Goal: Transaction & Acquisition: Purchase product/service

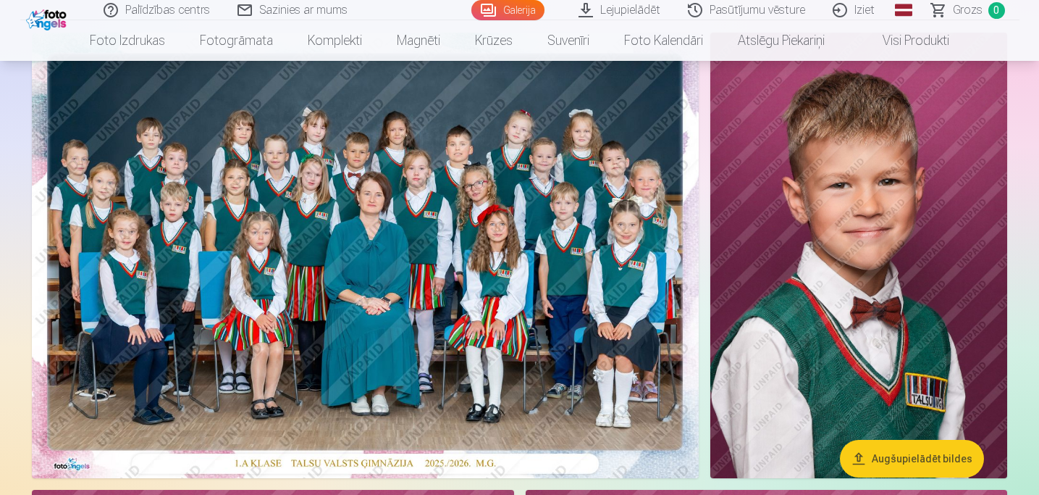
scroll to position [124, 0]
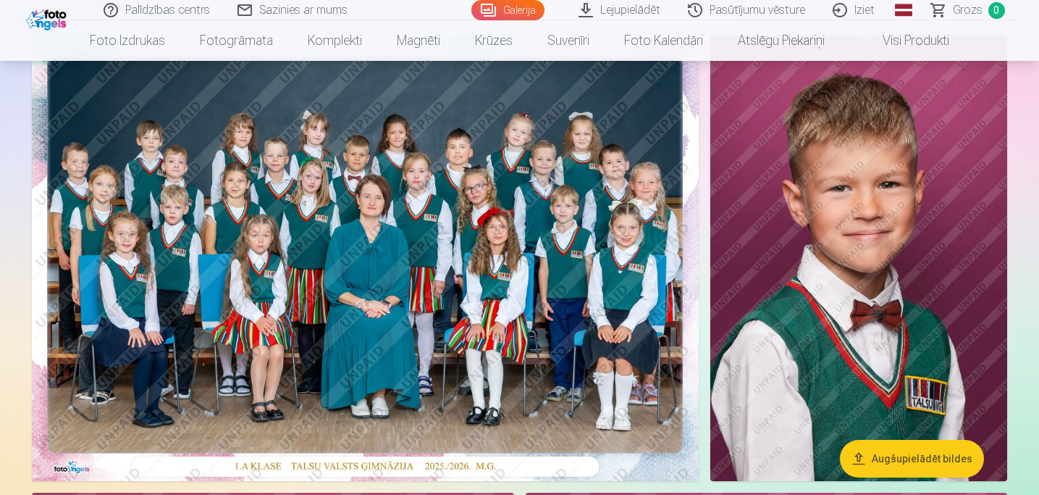
click at [550, 203] on img at bounding box center [365, 257] width 667 height 445
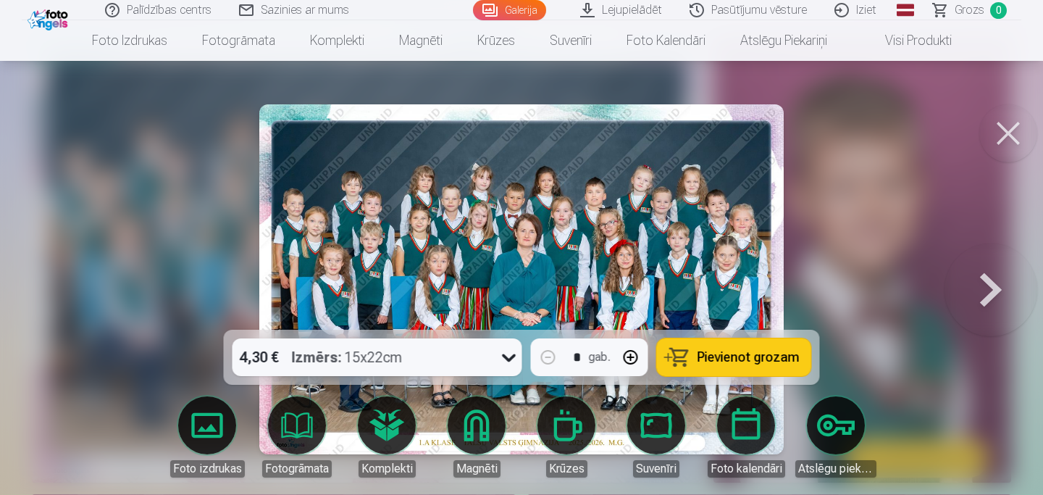
click at [1004, 142] on button at bounding box center [1008, 133] width 58 height 58
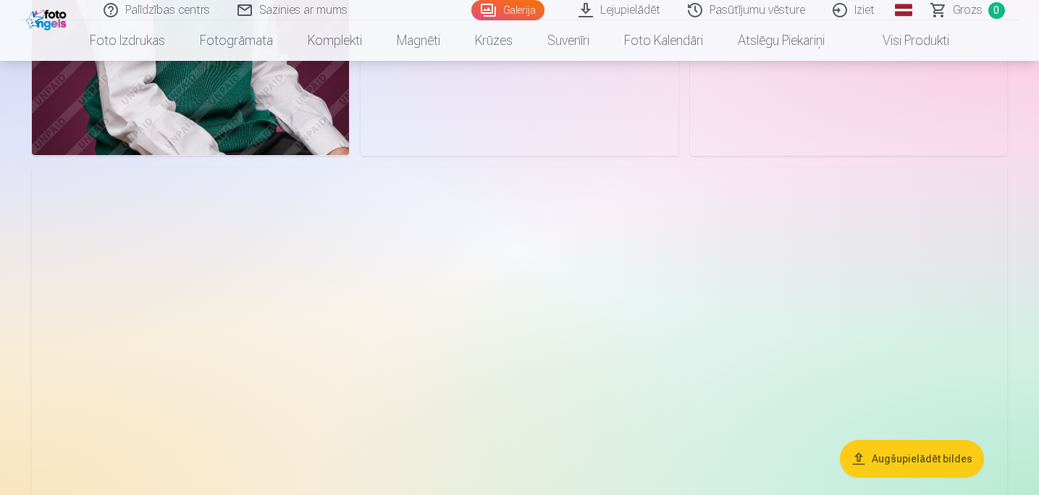
scroll to position [2126, 0]
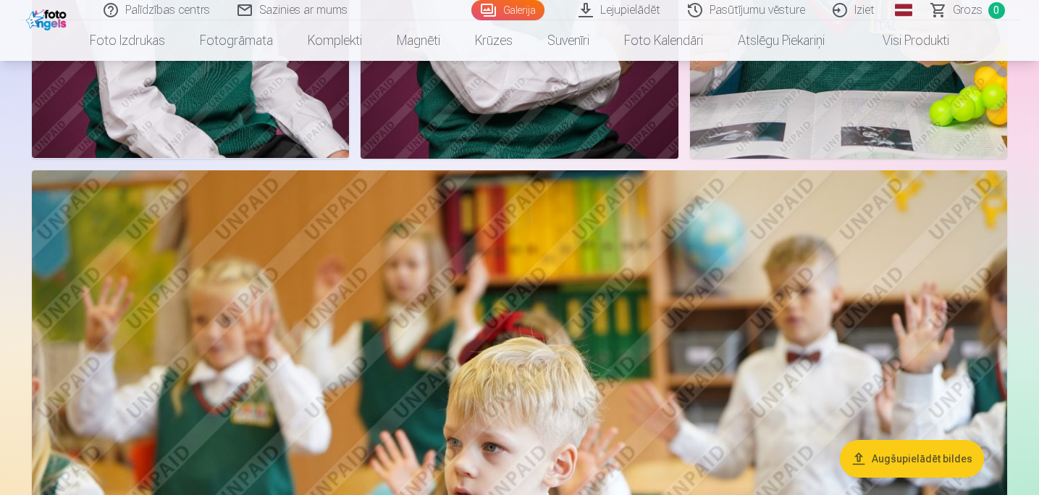
click at [899, 465] on button "Augšupielādēt bildes" at bounding box center [912, 459] width 144 height 38
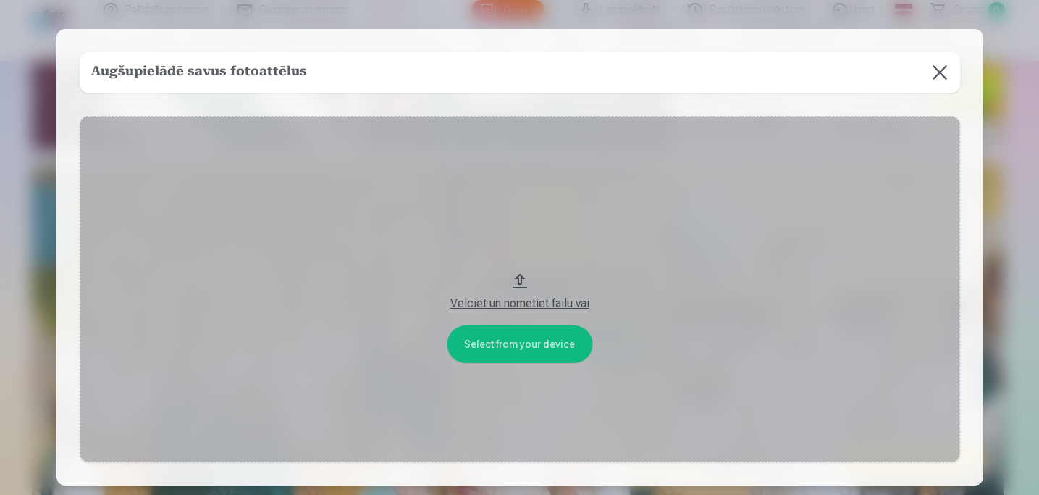
scroll to position [2132, 0]
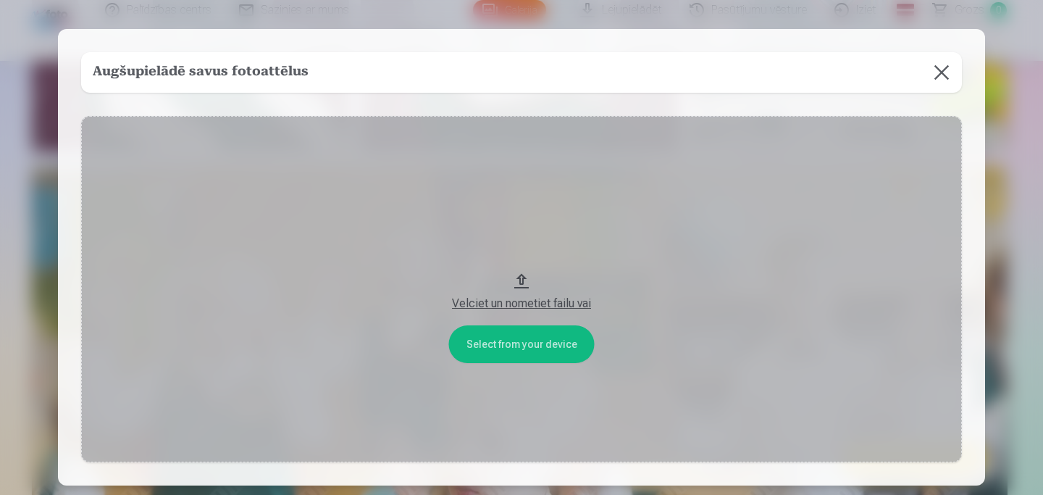
click at [946, 72] on button at bounding box center [941, 72] width 41 height 41
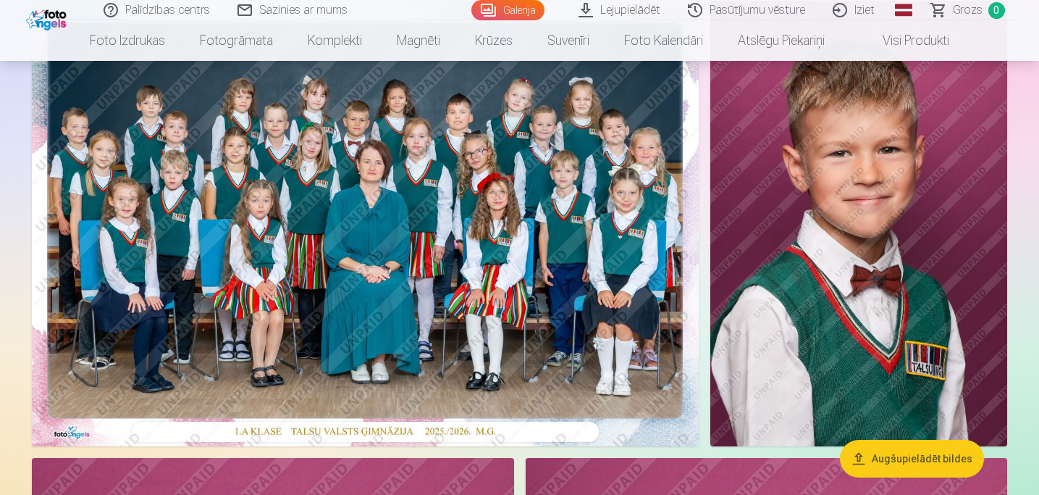
scroll to position [162, 0]
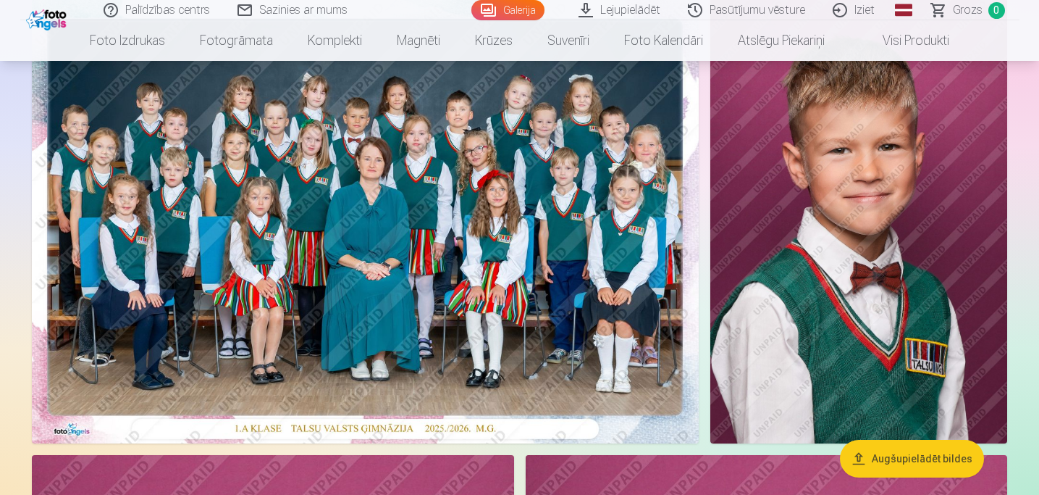
click at [927, 457] on button "Augšupielādēt bildes" at bounding box center [912, 459] width 144 height 38
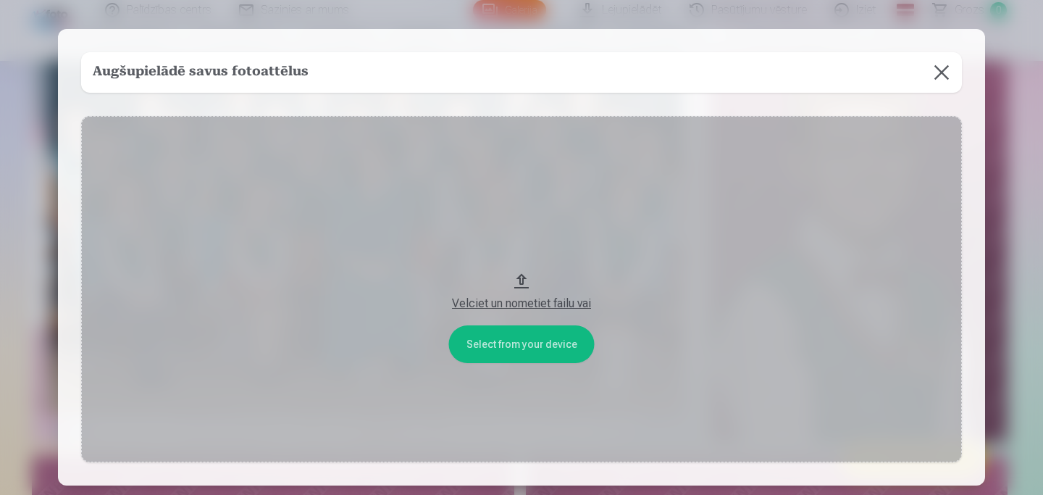
click at [523, 341] on button "Velciet un nometiet failu vai" at bounding box center [521, 289] width 881 height 346
click at [940, 87] on button at bounding box center [941, 72] width 41 height 41
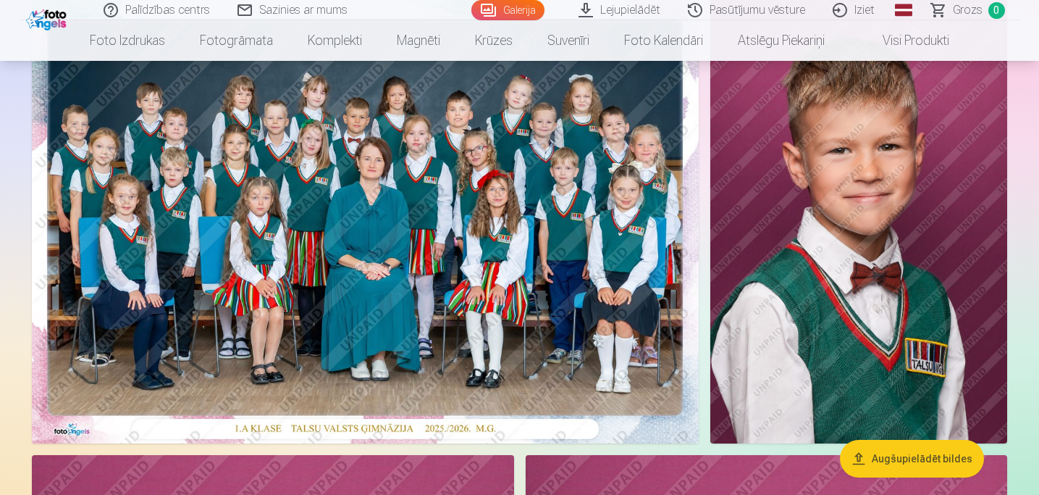
click at [447, 164] on img at bounding box center [365, 220] width 667 height 445
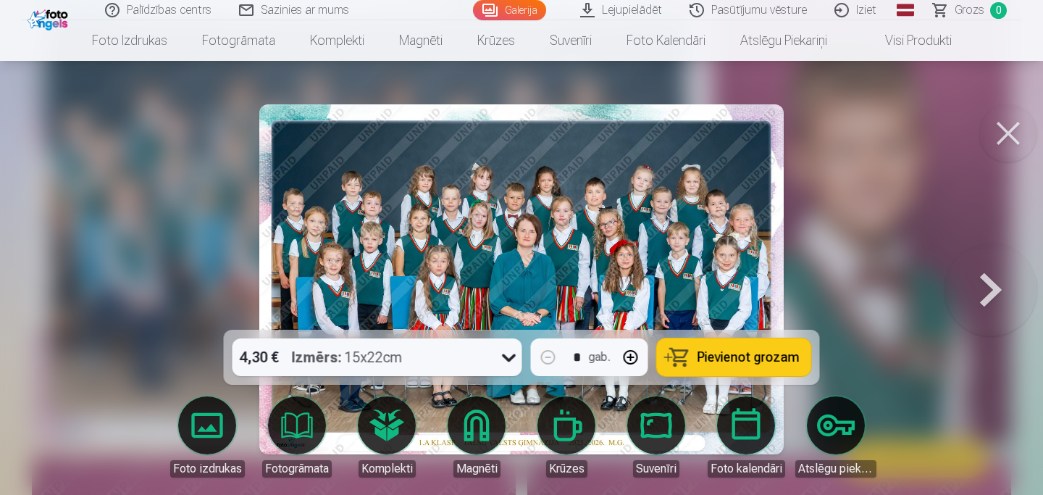
click at [698, 358] on button "Pievienot grozam" at bounding box center [734, 357] width 154 height 38
click at [985, 284] on button at bounding box center [991, 279] width 93 height 72
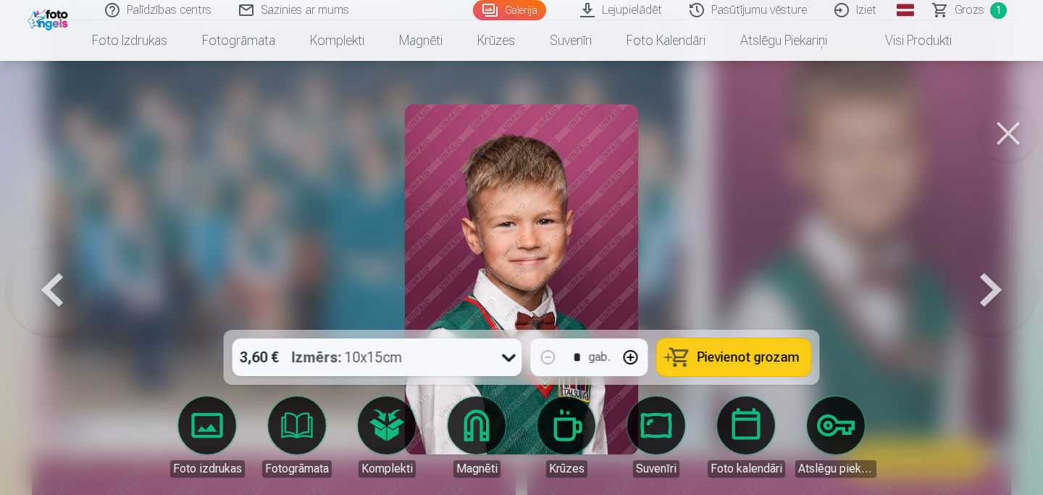
click at [1016, 121] on button at bounding box center [1008, 133] width 58 height 58
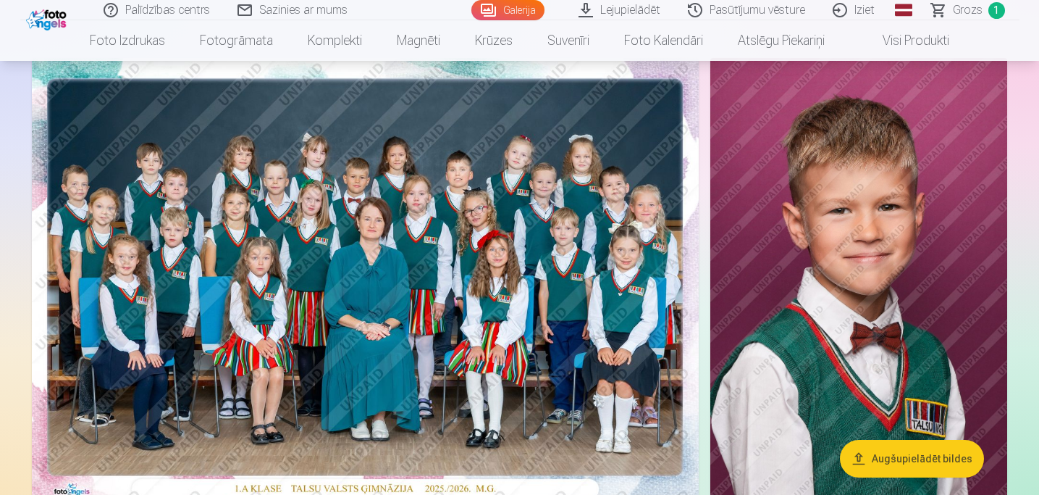
scroll to position [103, 0]
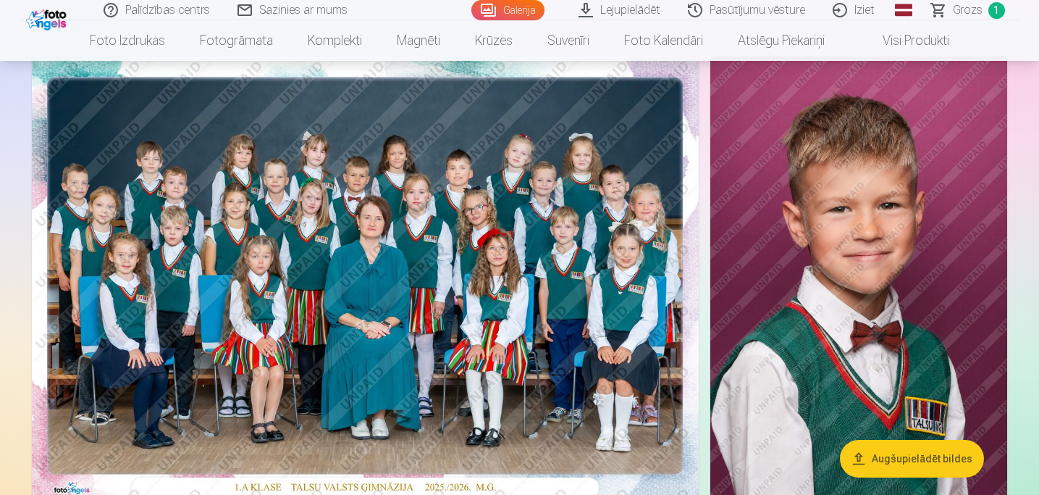
click at [842, 252] on img at bounding box center [859, 278] width 297 height 445
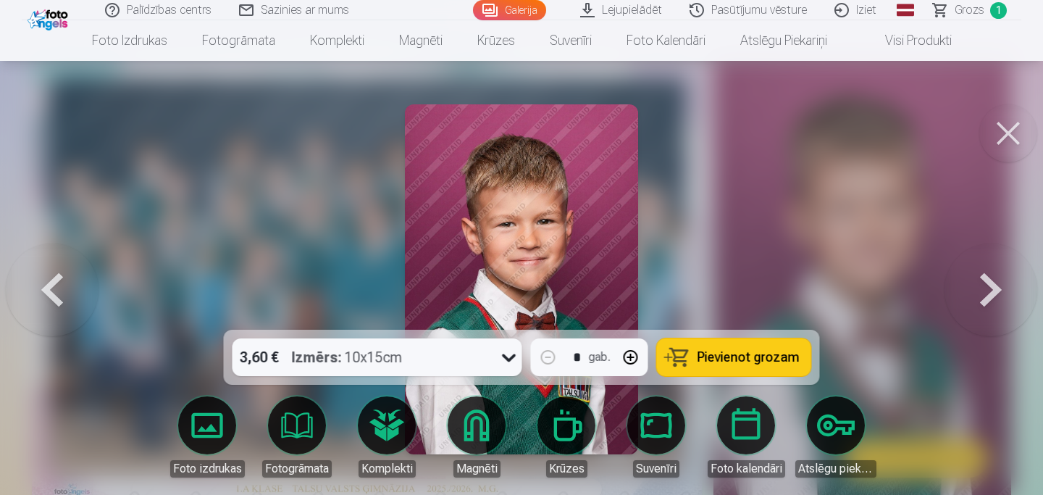
click at [767, 366] on button "Pievienot grozam" at bounding box center [734, 357] width 154 height 38
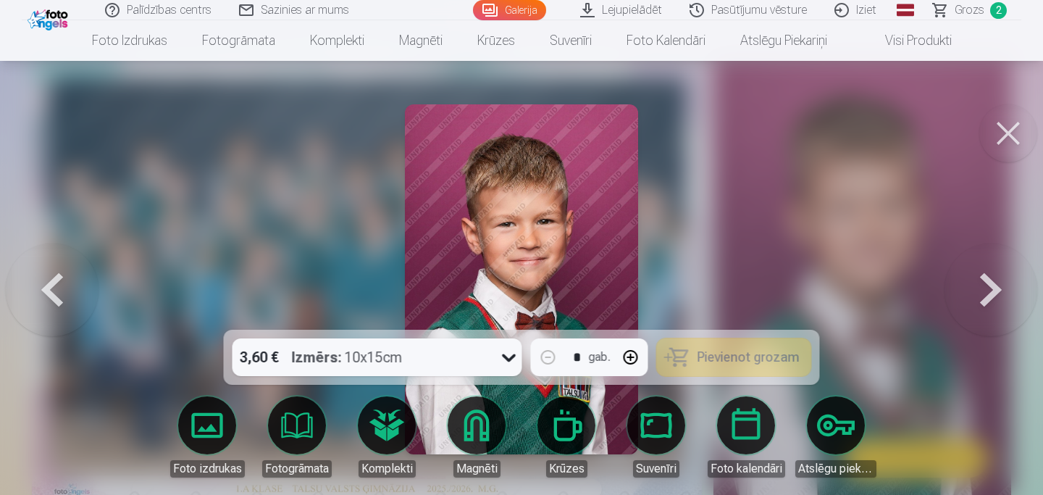
click at [1013, 133] on button at bounding box center [1008, 133] width 58 height 58
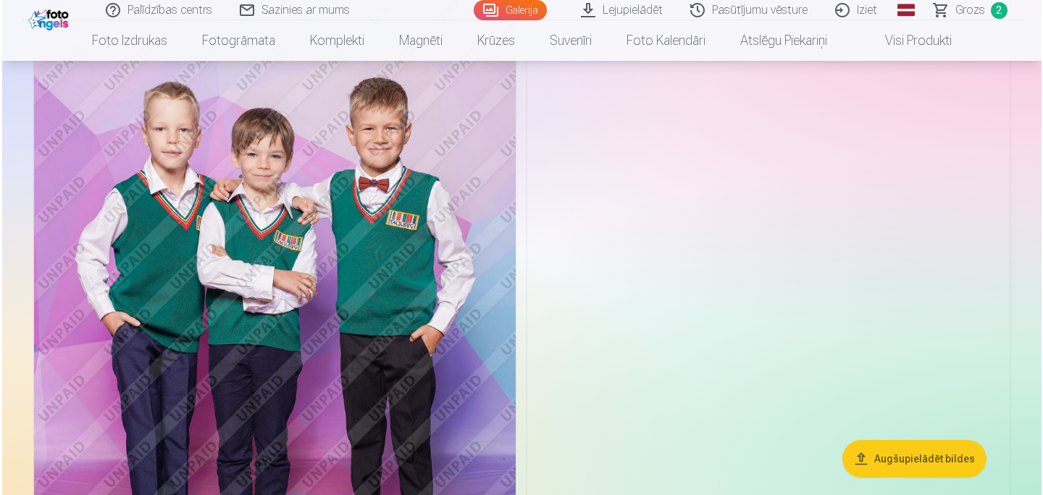
scroll to position [4773, 0]
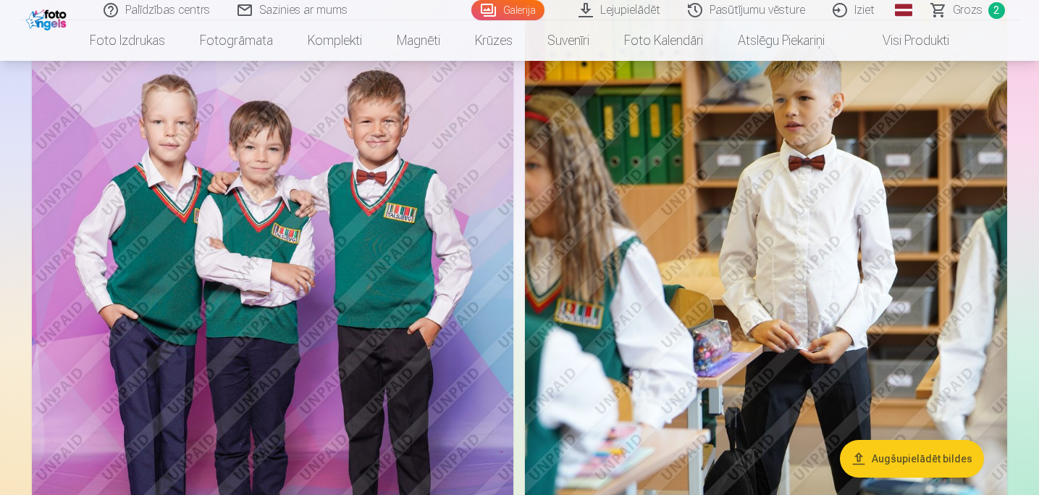
click at [382, 243] on img at bounding box center [273, 327] width 482 height 724
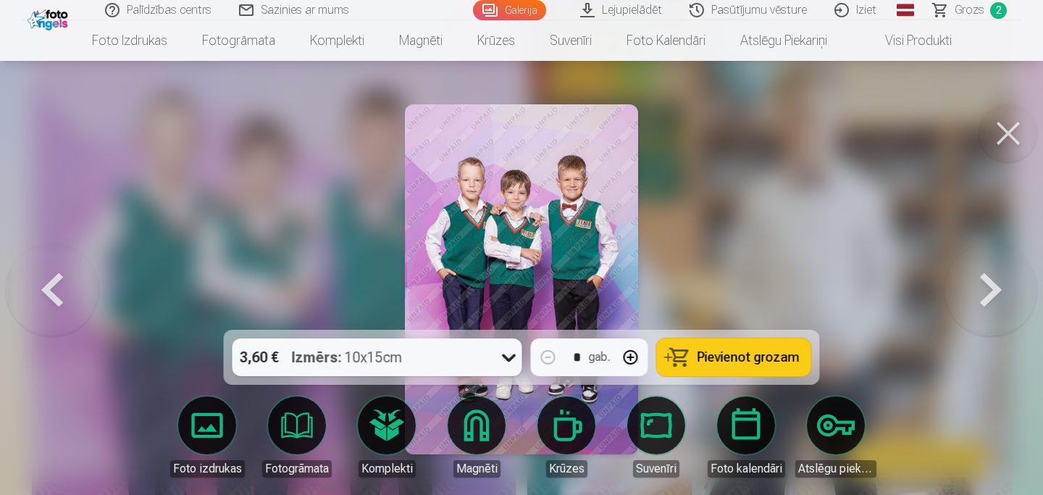
click at [710, 365] on button "Pievienot grozam" at bounding box center [734, 357] width 154 height 38
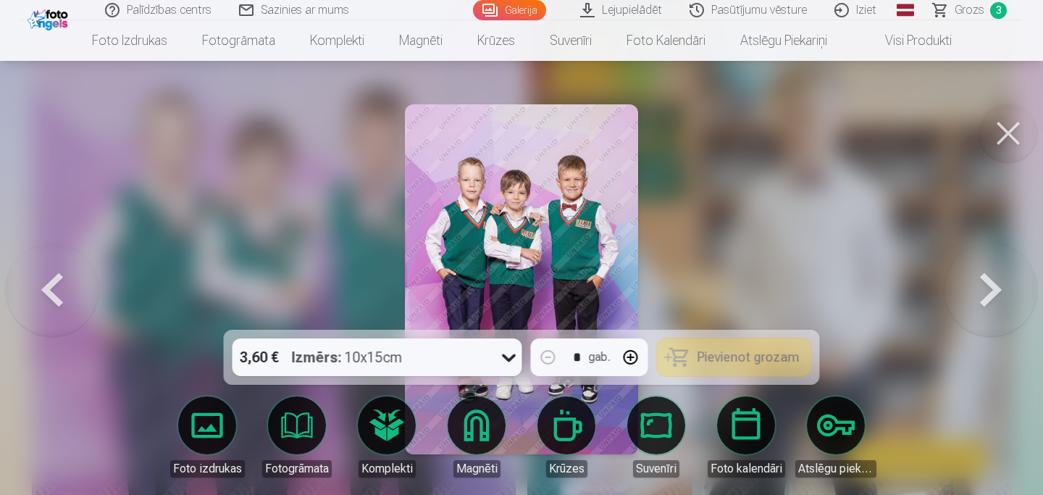
click at [1002, 133] on button at bounding box center [1008, 133] width 58 height 58
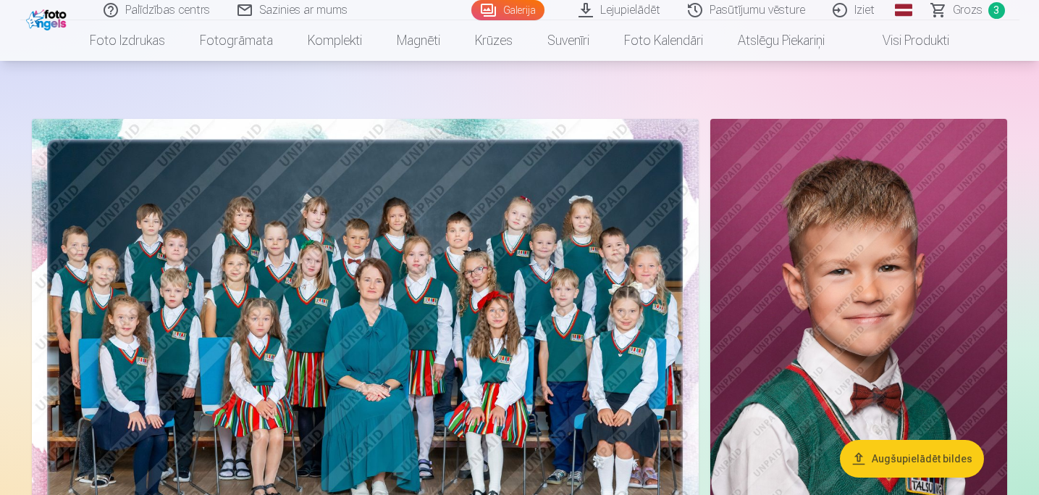
scroll to position [131, 0]
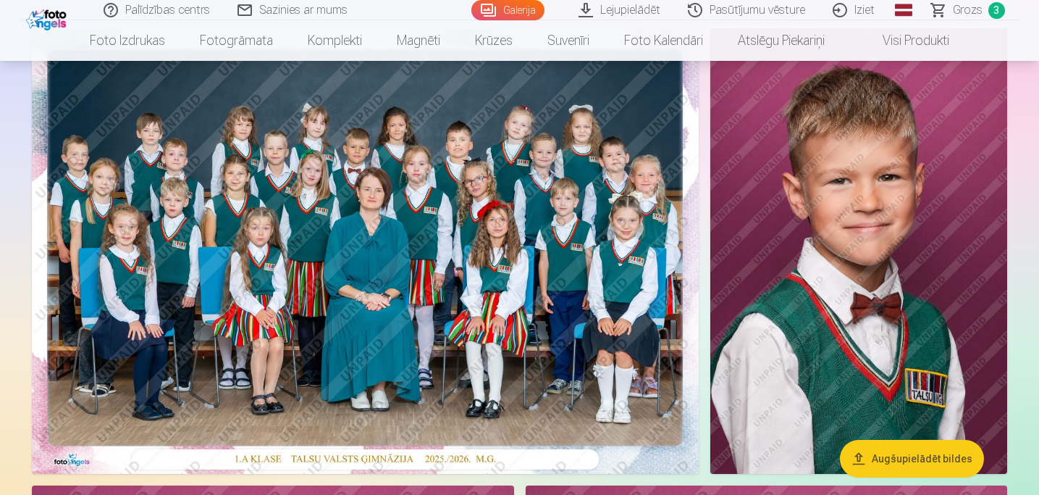
click at [963, 8] on span "Grozs" at bounding box center [968, 9] width 30 height 17
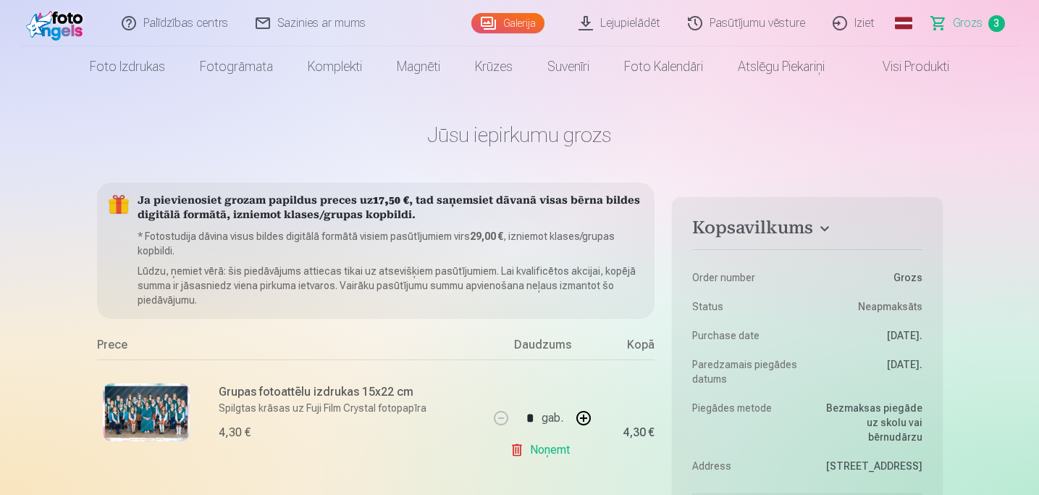
scroll to position [8, 0]
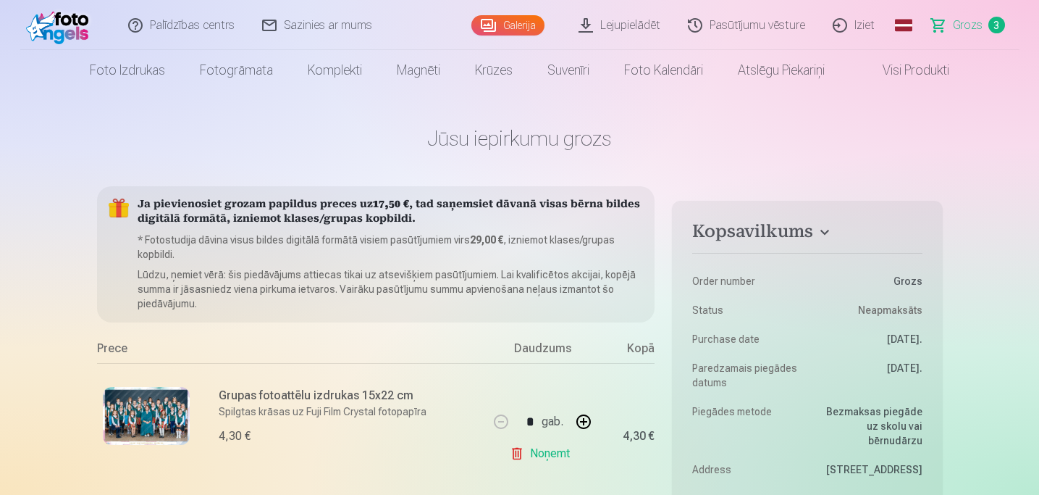
click at [611, 23] on link "Lejupielādēt" at bounding box center [620, 25] width 109 height 50
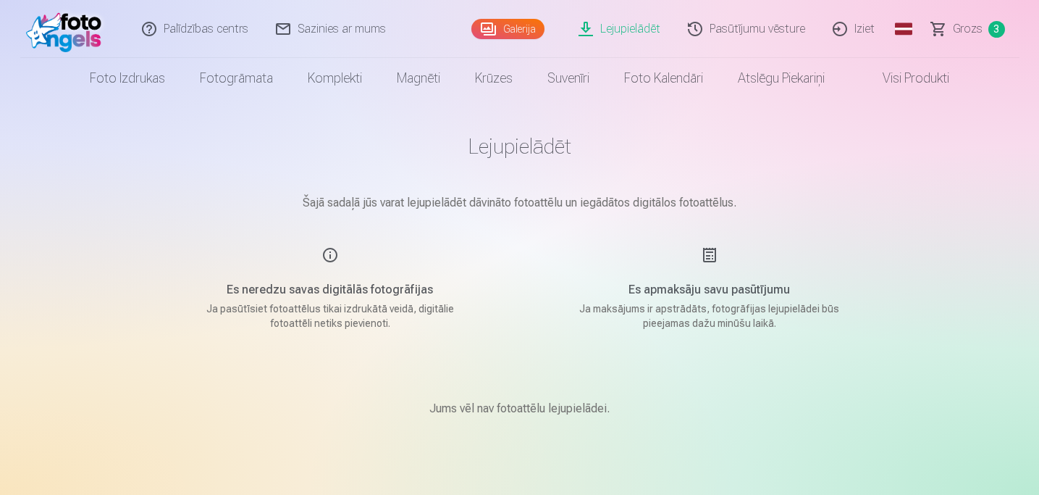
click at [142, 76] on link "Foto izdrukas" at bounding box center [127, 78] width 110 height 41
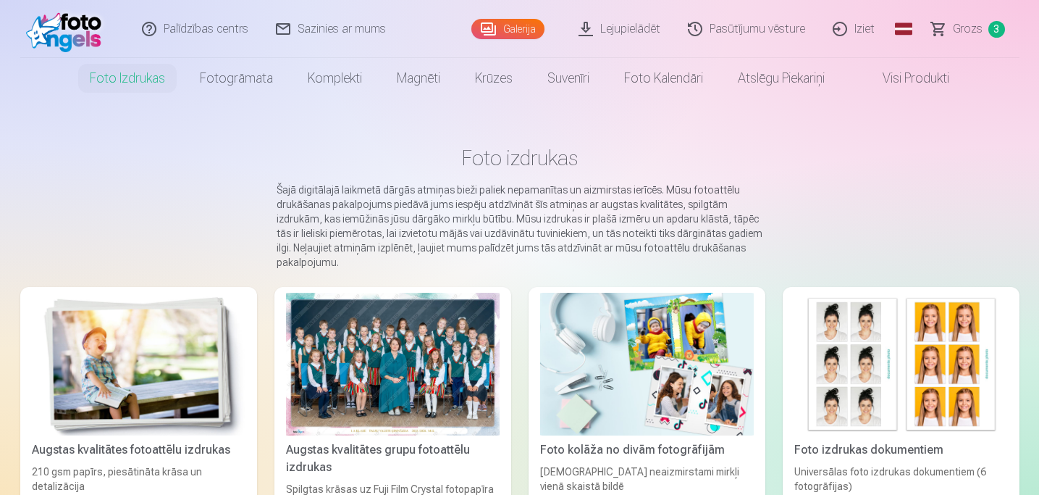
click at [909, 85] on link "Visi produkti" at bounding box center [904, 78] width 125 height 41
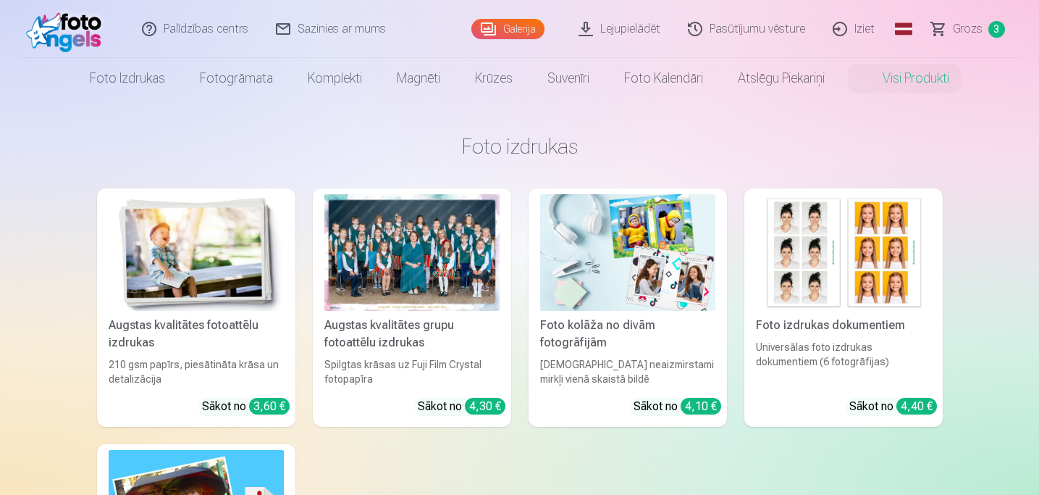
click at [740, 30] on link "Pasūtījumu vēsture" at bounding box center [747, 29] width 145 height 58
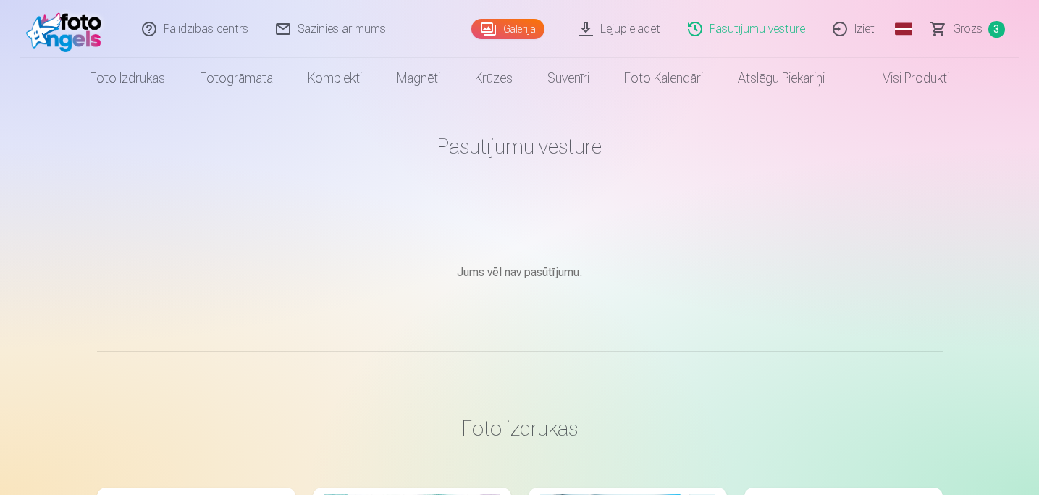
click at [964, 30] on span "Grozs" at bounding box center [968, 28] width 30 height 17
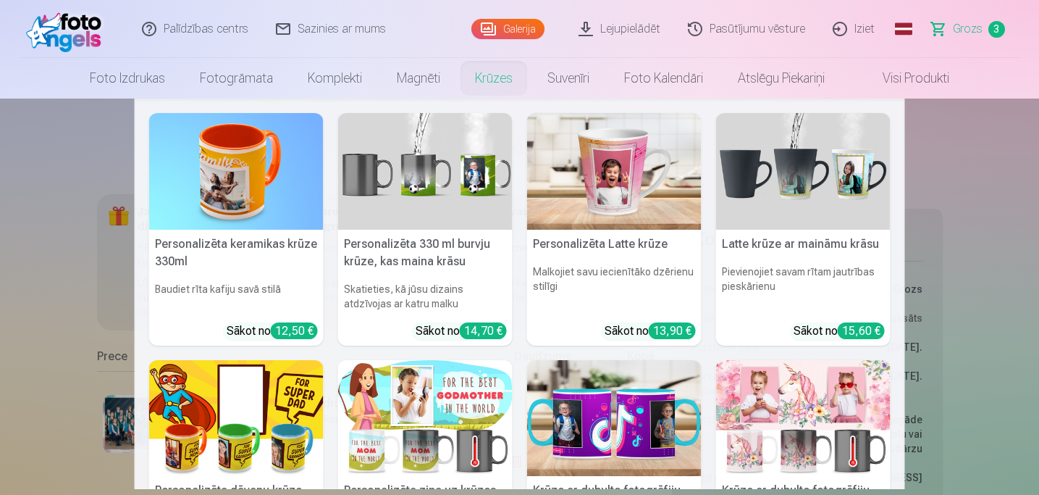
click at [2, 268] on nav "Personalizēta keramikas krūze 330ml Baudiet rīta kafiju savā stilā Sākot no 12,…" at bounding box center [519, 294] width 1039 height 390
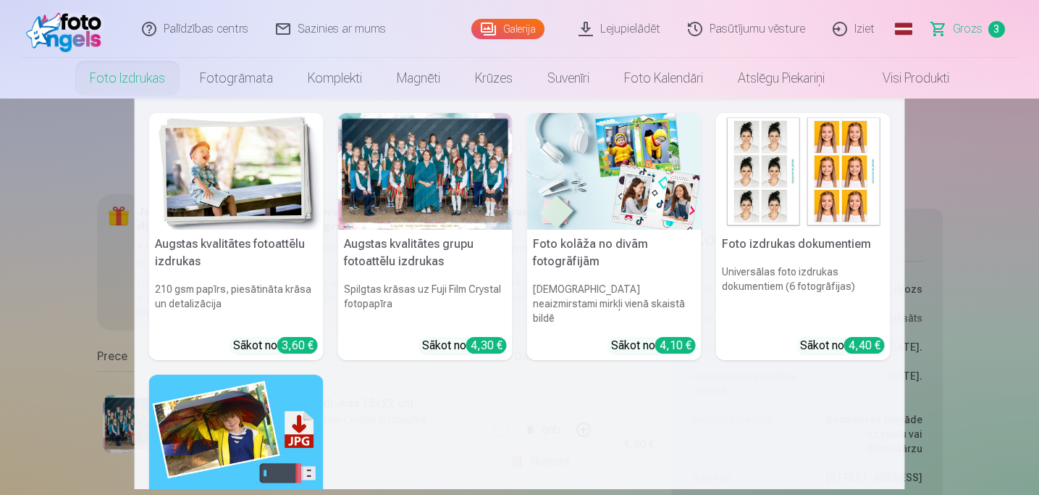
click at [104, 70] on link "Foto izdrukas" at bounding box center [127, 78] width 110 height 41
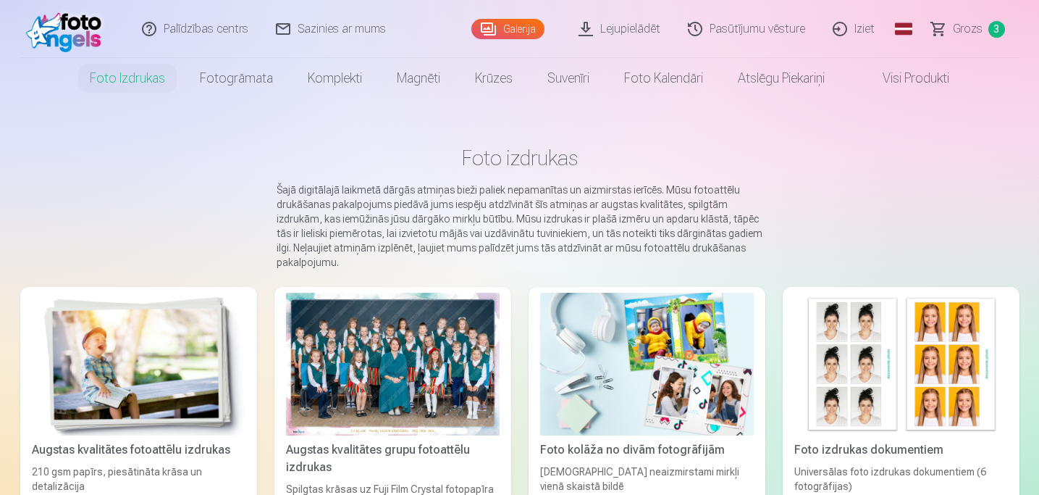
click at [364, 338] on div at bounding box center [393, 364] width 214 height 143
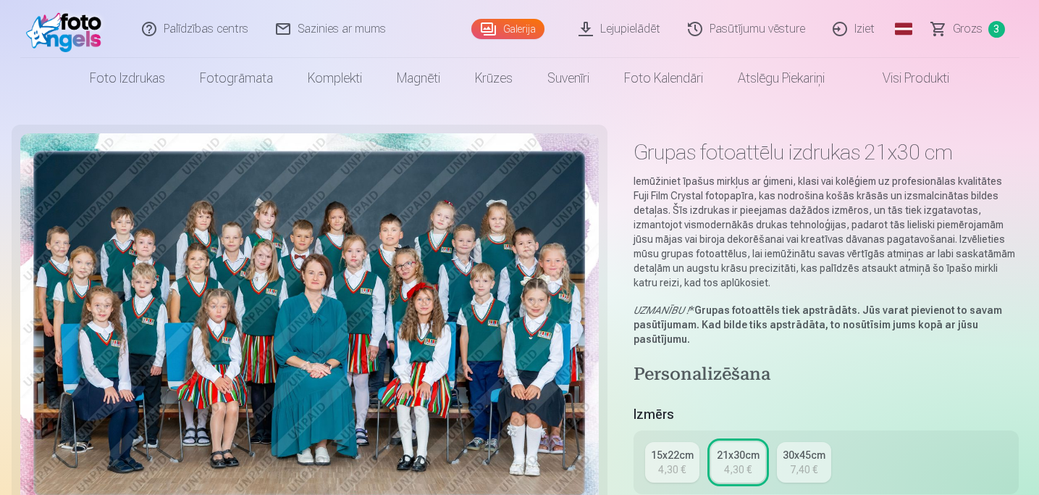
click at [911, 86] on link "Visi produkti" at bounding box center [904, 78] width 125 height 41
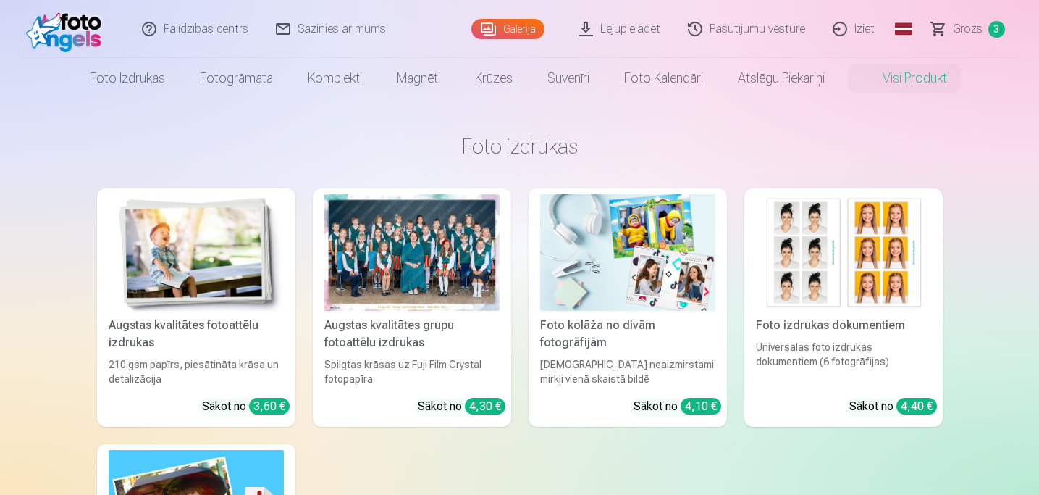
click at [511, 27] on link "Galerija" at bounding box center [508, 29] width 73 height 20
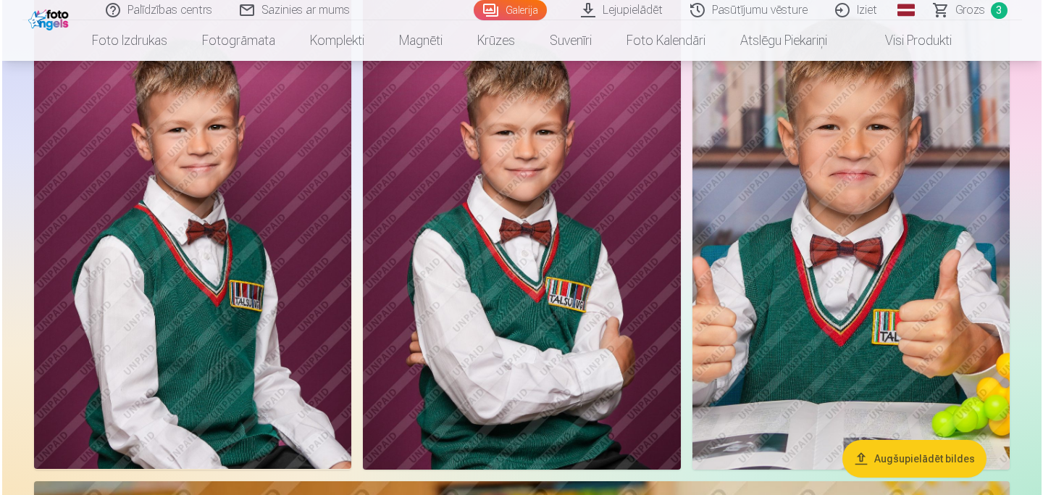
scroll to position [1806, 0]
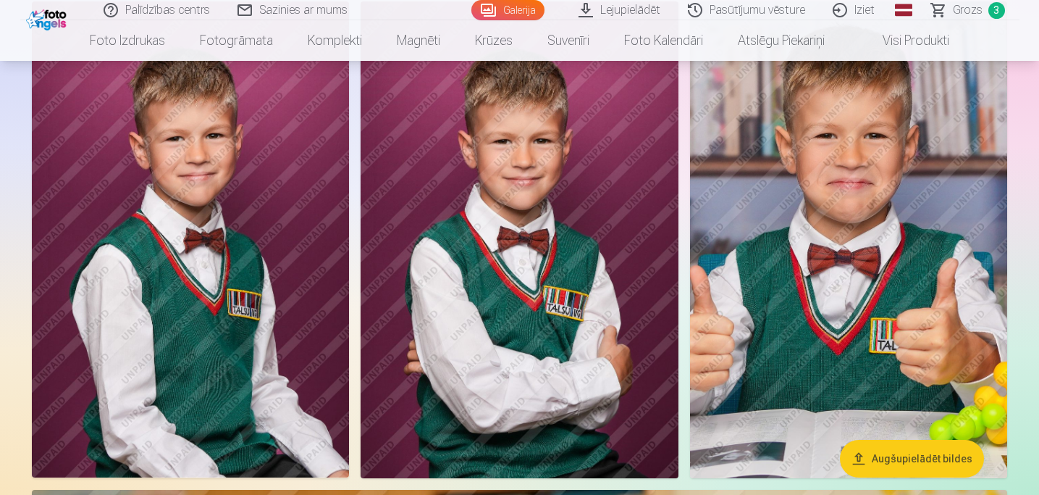
click at [277, 300] on img at bounding box center [190, 239] width 317 height 477
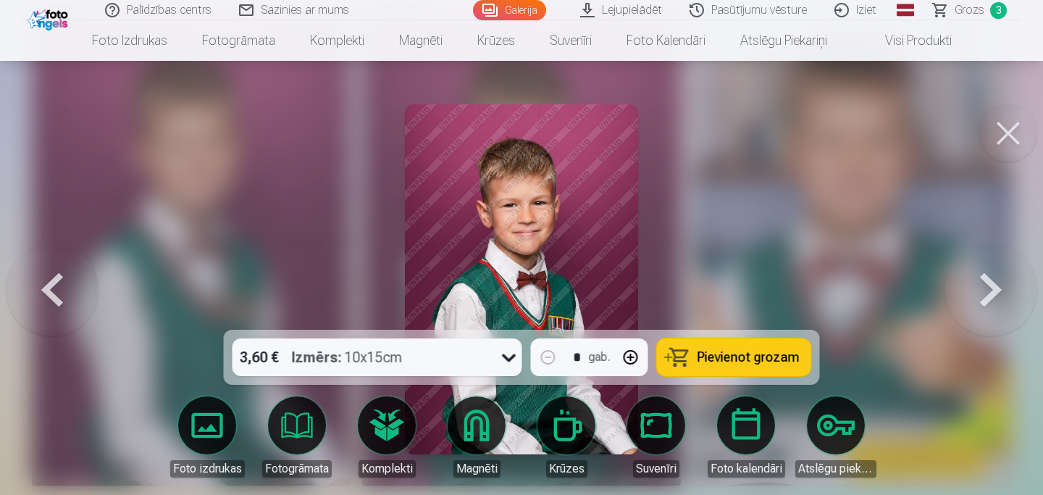
click at [1008, 138] on button at bounding box center [1008, 133] width 58 height 58
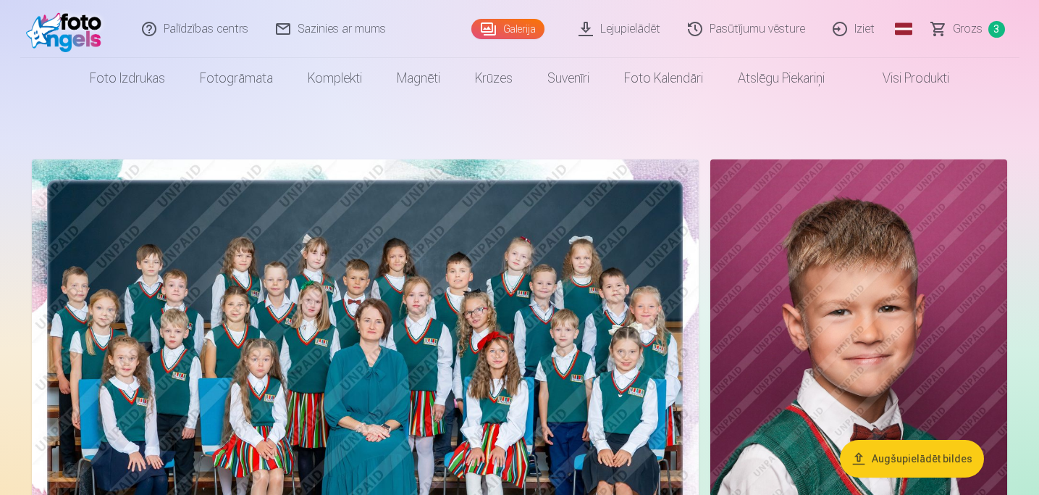
click at [916, 371] on img at bounding box center [859, 381] width 297 height 445
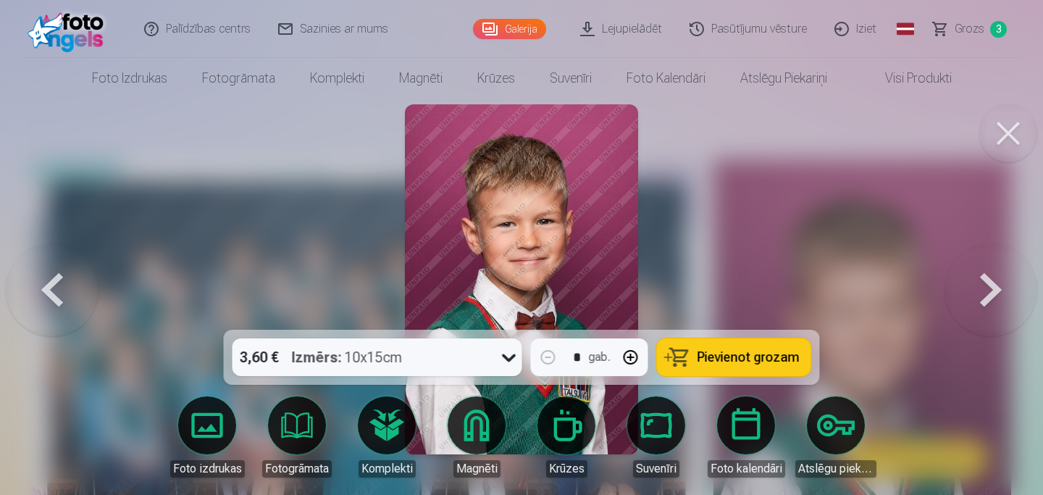
click at [1010, 144] on button at bounding box center [1008, 133] width 58 height 58
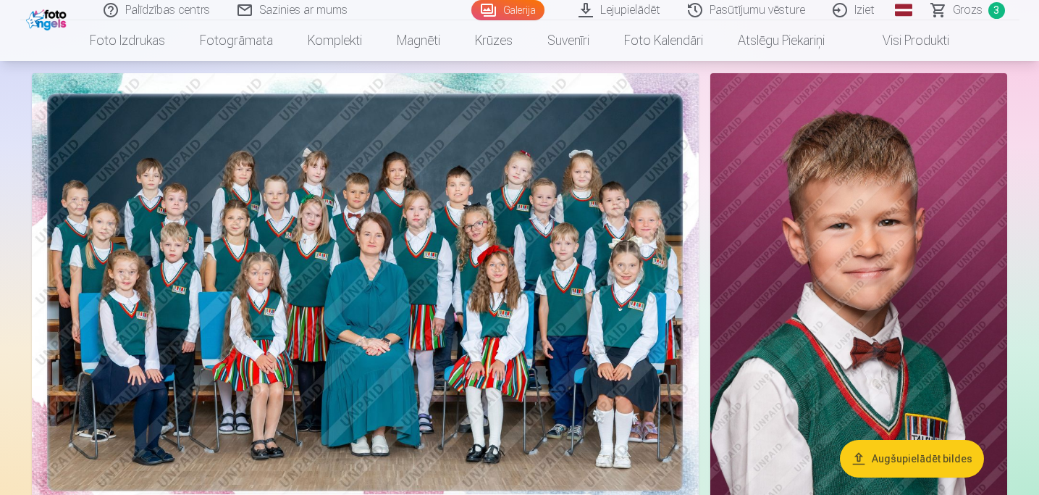
scroll to position [101, 0]
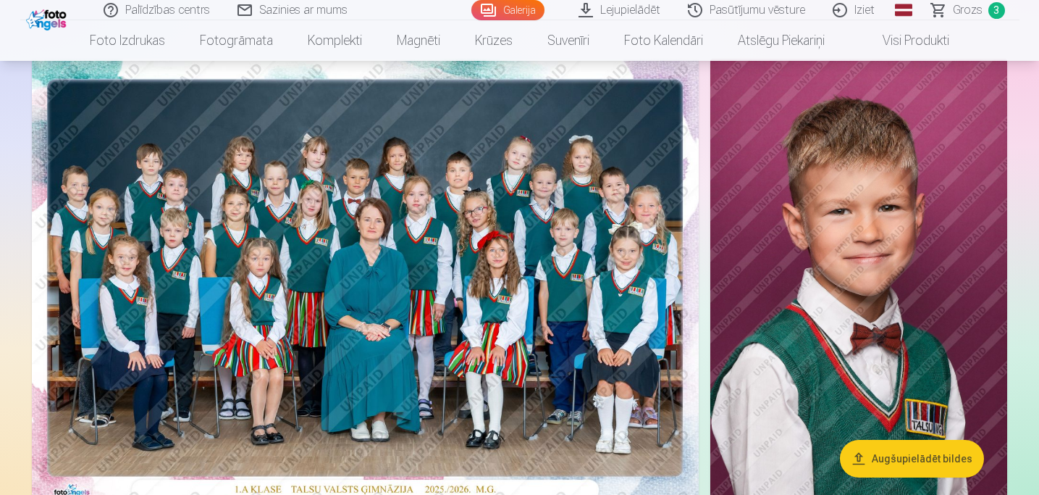
click at [884, 464] on button "Augšupielādēt bildes" at bounding box center [912, 459] width 144 height 38
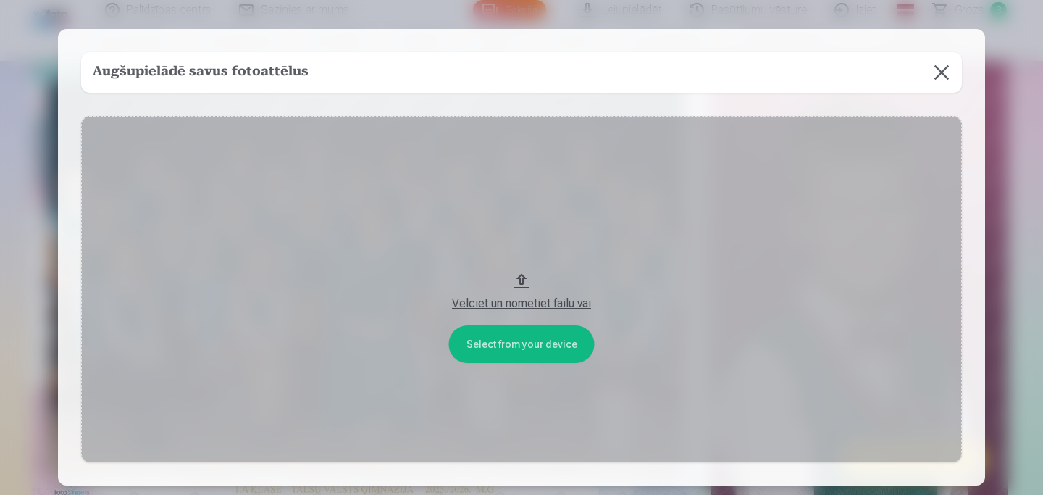
click at [498, 353] on button "Velciet un nometiet failu vai" at bounding box center [521, 289] width 881 height 346
click at [522, 287] on div "Velciet un nometiet failu vai" at bounding box center [522, 299] width 852 height 26
click at [955, 72] on button at bounding box center [941, 72] width 41 height 41
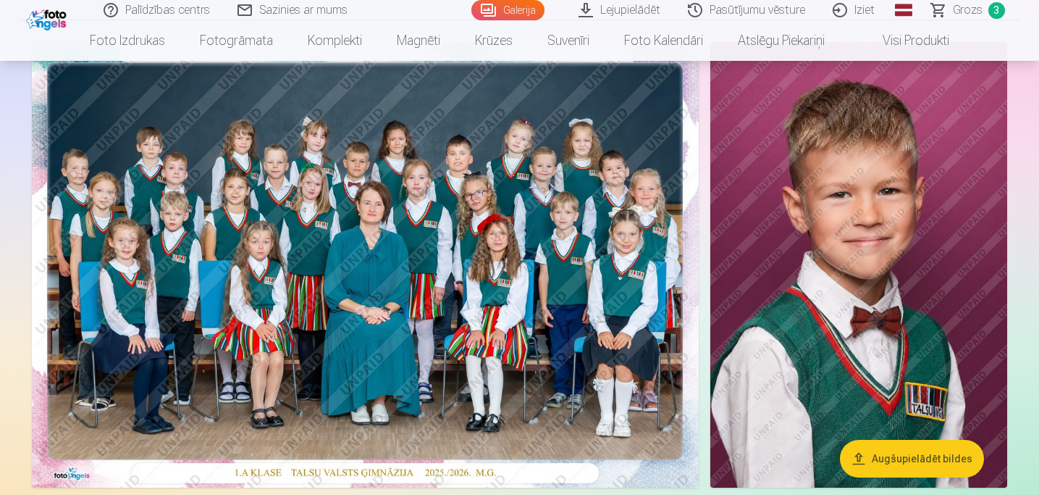
scroll to position [126, 0]
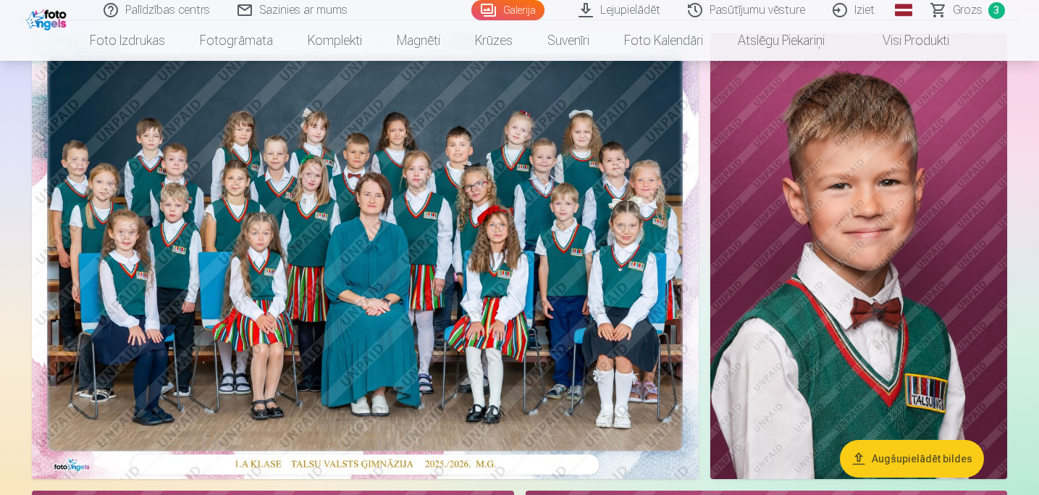
click at [640, 7] on link "Lejupielādēt" at bounding box center [620, 10] width 109 height 20
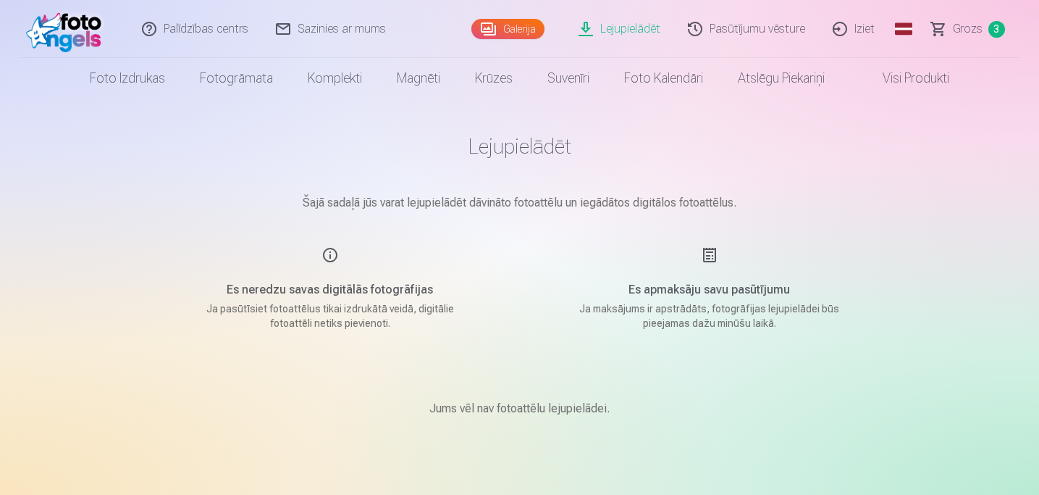
click at [954, 30] on link "Grozs 3" at bounding box center [968, 29] width 101 height 58
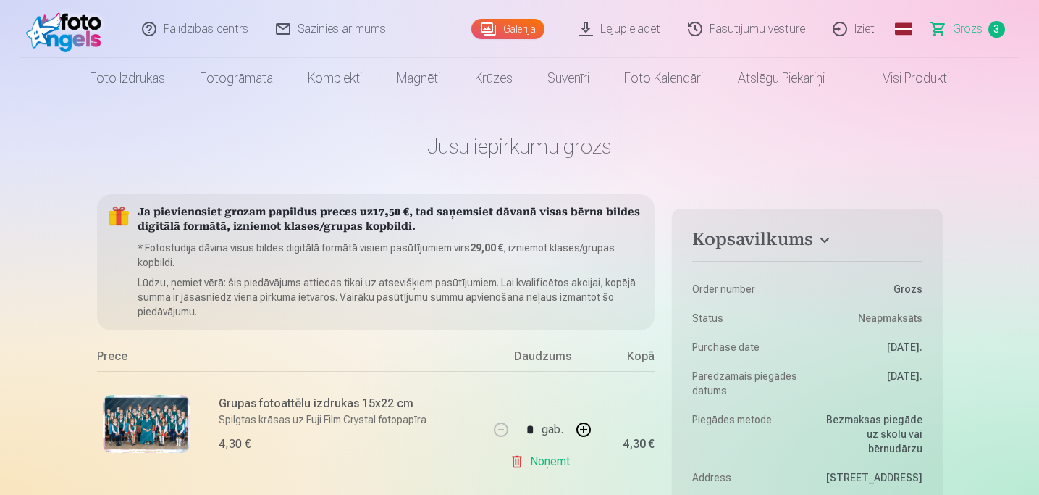
click at [326, 35] on link "Sazinies ar mums" at bounding box center [332, 29] width 138 height 58
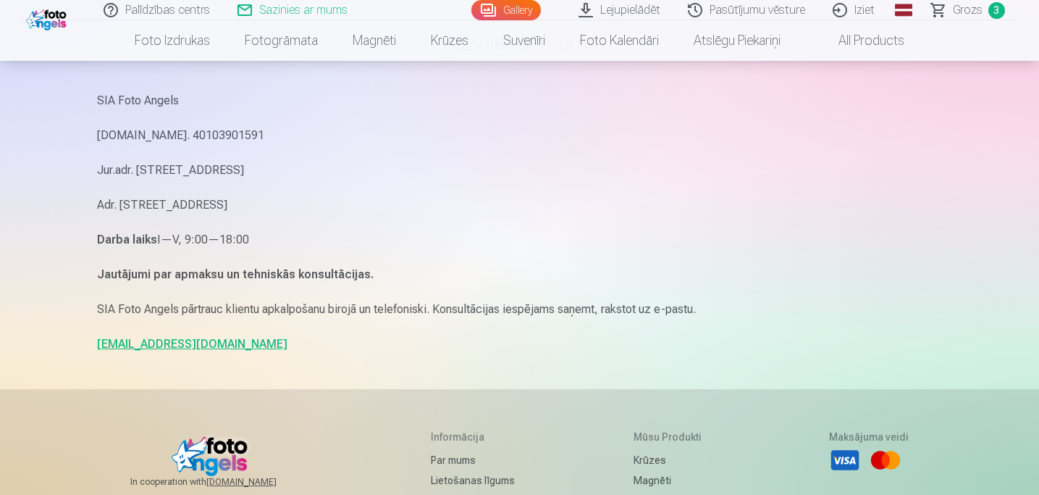
scroll to position [106, 0]
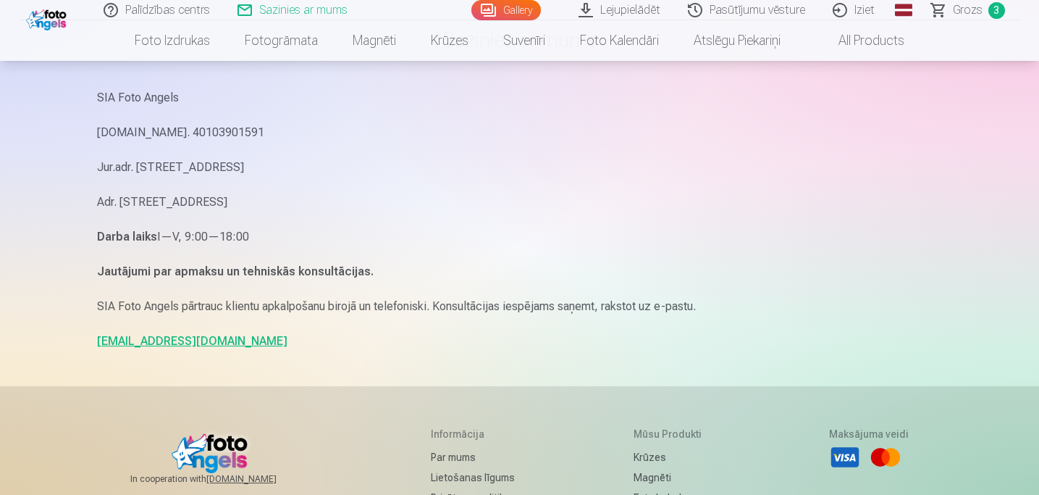
click at [142, 340] on link "info@fotoangels.lv" at bounding box center [192, 341] width 190 height 14
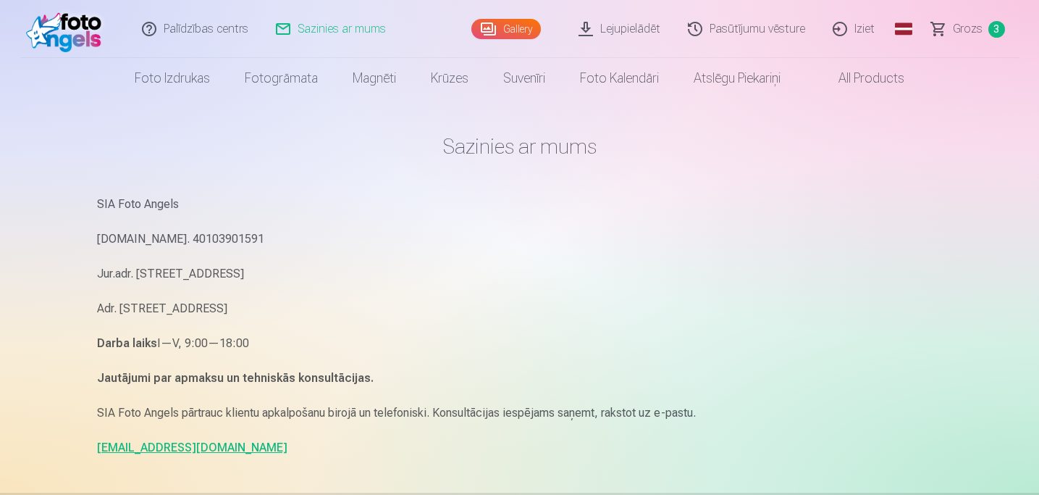
click at [942, 27] on link "Grozs 3" at bounding box center [968, 29] width 101 height 58
